Goal: Check status: Check status

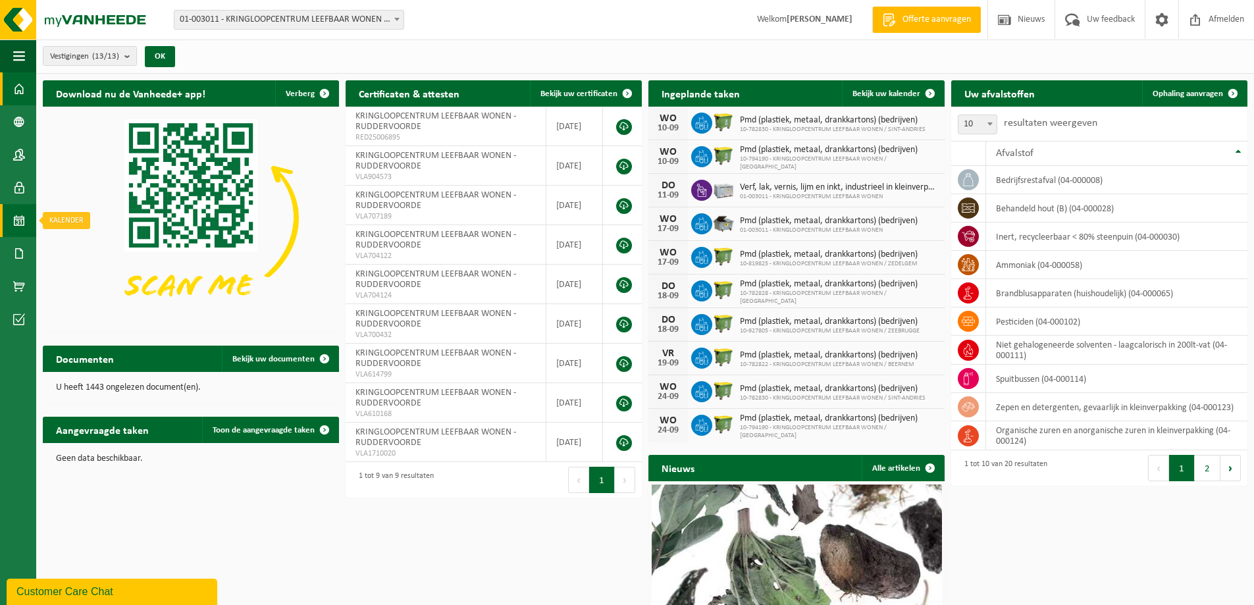
click at [15, 223] on span at bounding box center [19, 220] width 12 height 33
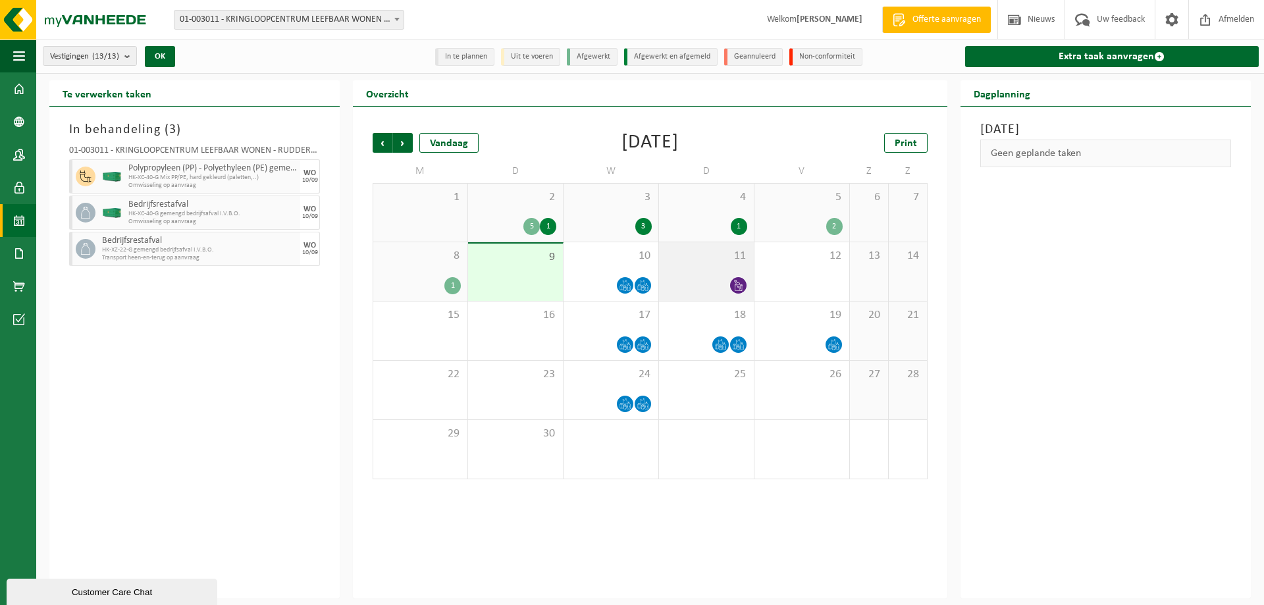
click at [738, 287] on icon at bounding box center [738, 285] width 11 height 11
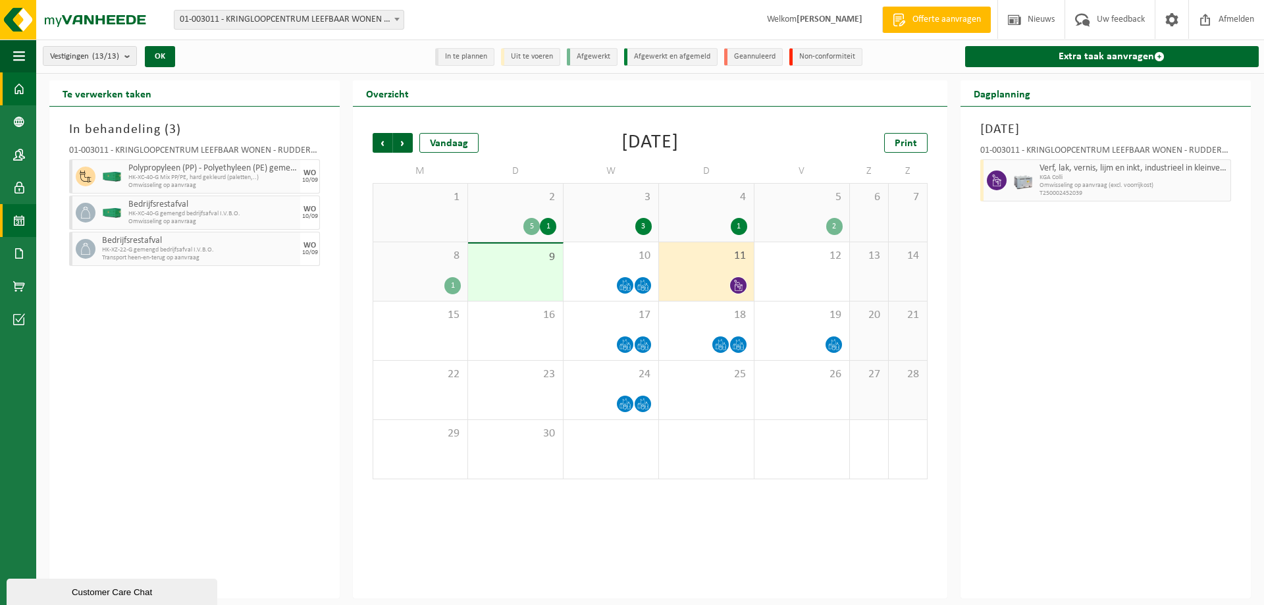
click at [18, 91] on span at bounding box center [19, 88] width 12 height 33
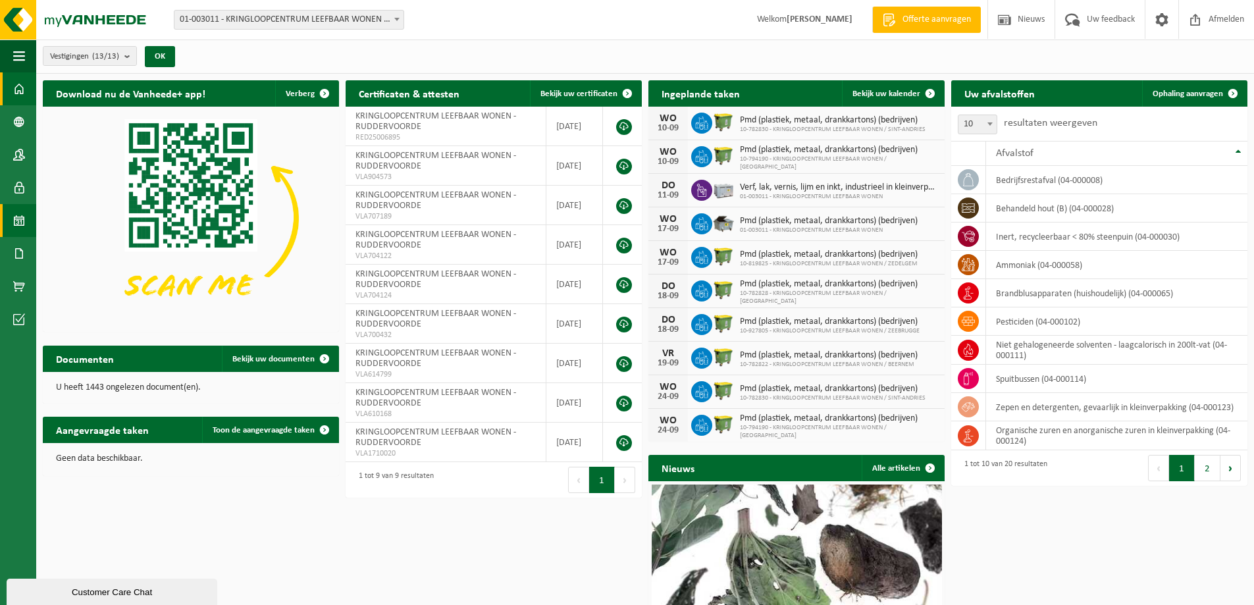
click at [17, 220] on span at bounding box center [19, 220] width 12 height 33
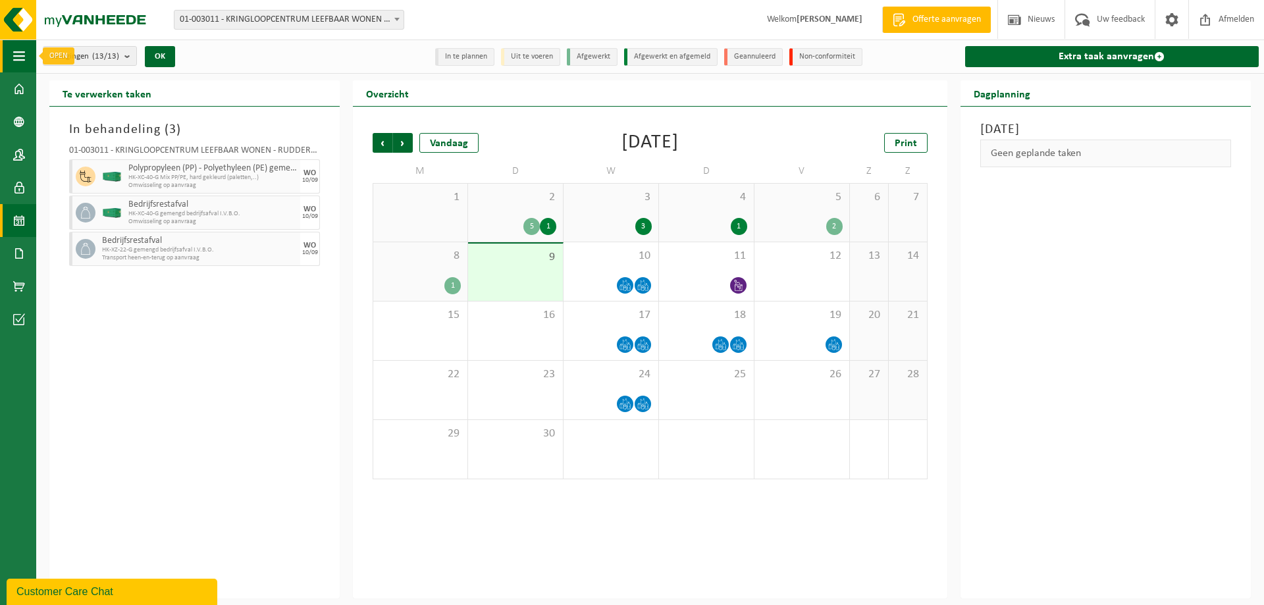
click at [14, 58] on span "button" at bounding box center [19, 56] width 12 height 33
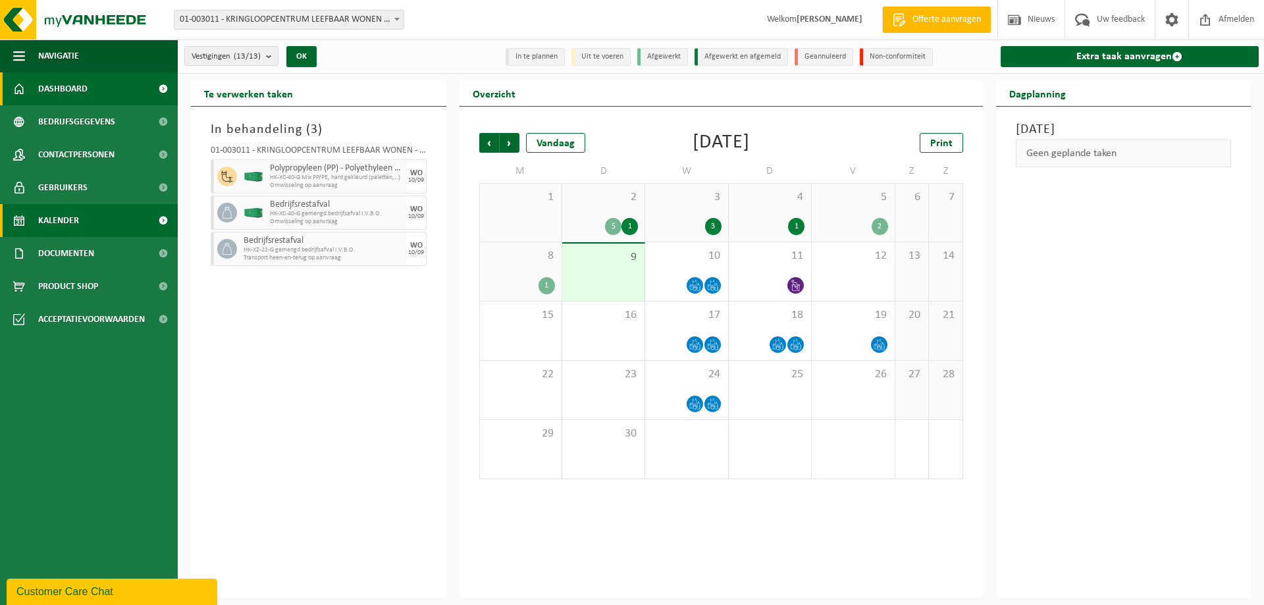
click at [23, 86] on span at bounding box center [19, 88] width 12 height 33
